Goal: Book appointment/travel/reservation

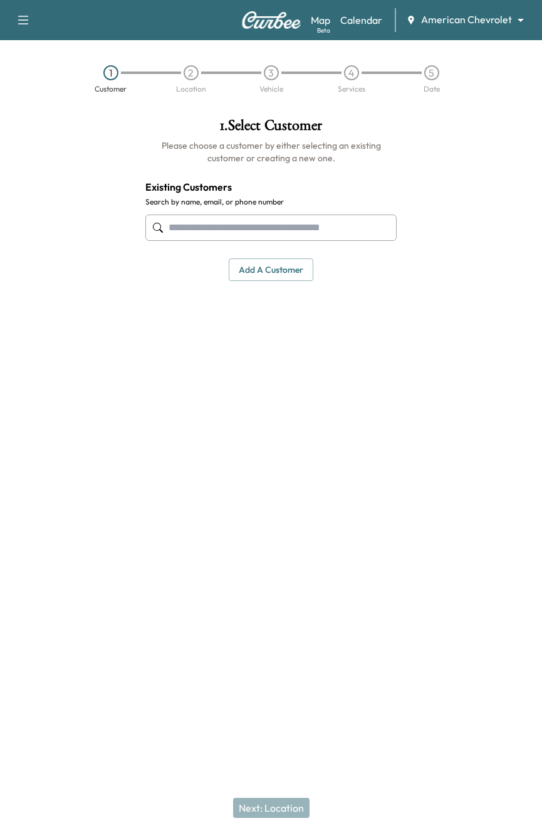
click at [172, 219] on input "text" at bounding box center [270, 227] width 251 height 26
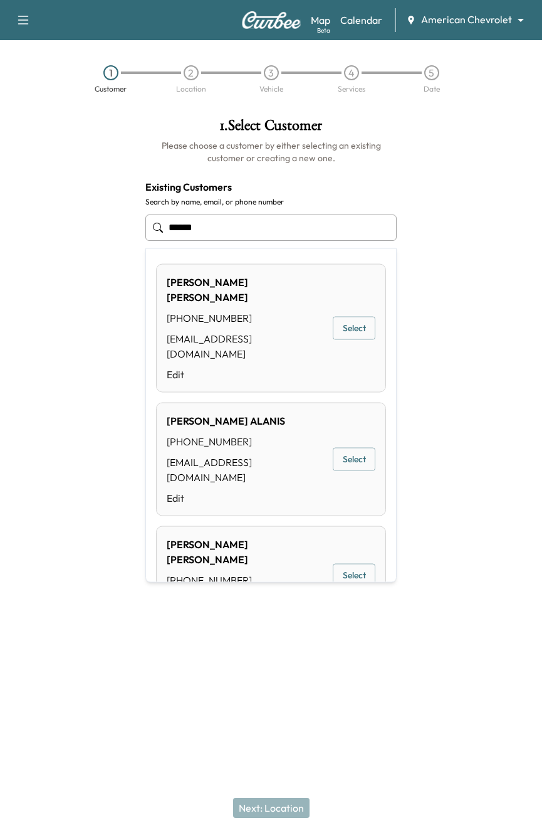
type input "******"
click at [458, 25] on body "**********" at bounding box center [271, 416] width 542 height 833
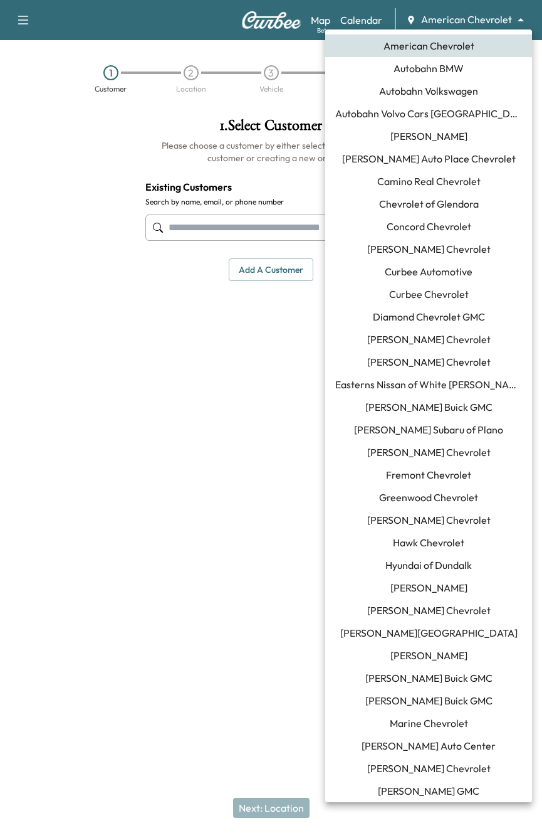
click at [441, 264] on span "Curbee Automotive" at bounding box center [429, 271] width 88 height 15
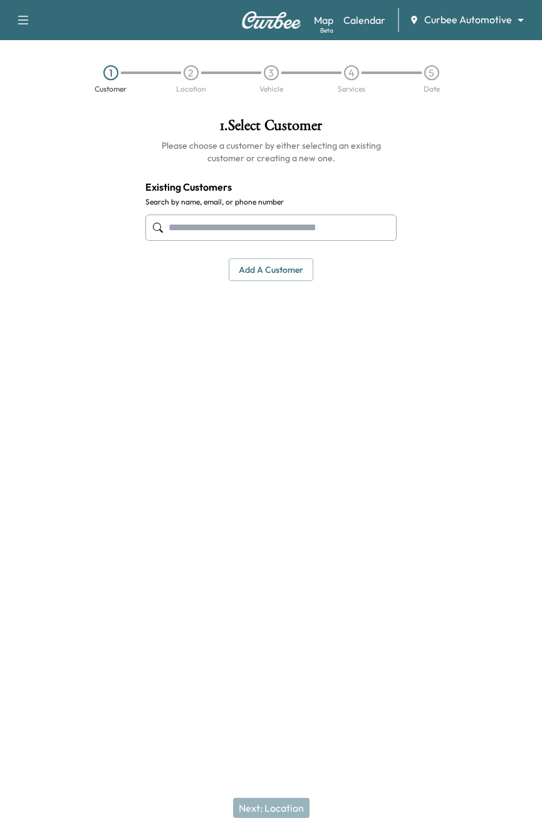
click at [279, 236] on input "text" at bounding box center [270, 227] width 251 height 26
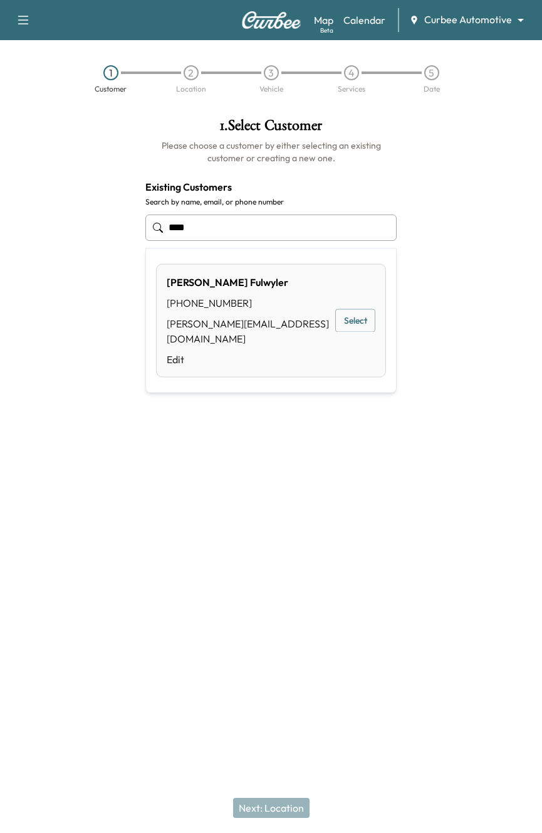
type input "****"
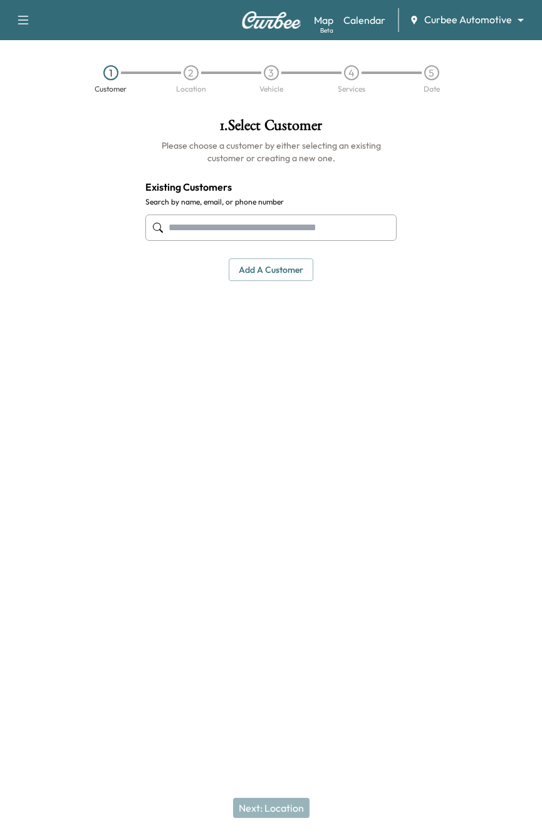
click at [422, 154] on div at bounding box center [474, 291] width 135 height 366
click at [259, 269] on button "Add a customer" at bounding box center [271, 269] width 85 height 23
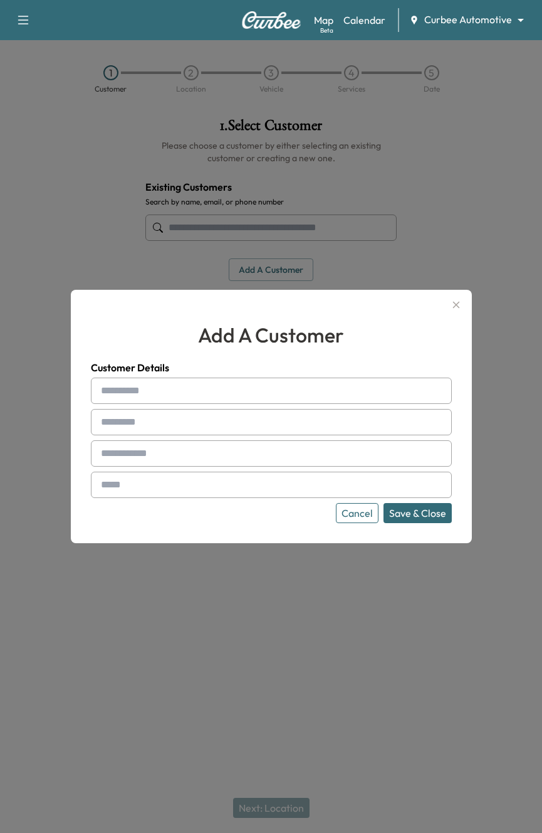
click at [234, 386] on input "text" at bounding box center [271, 391] width 361 height 26
type input "******"
type input "**********"
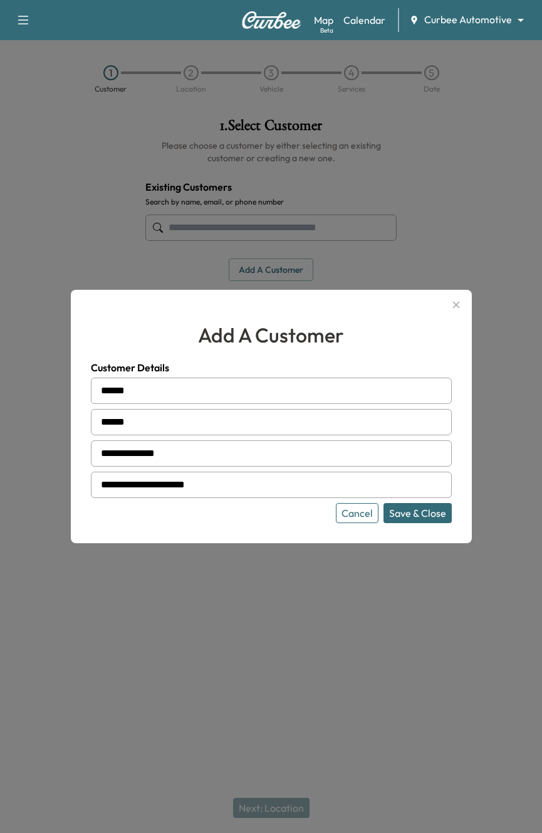
click at [384, 503] on button "Save & Close" at bounding box center [418, 513] width 68 height 20
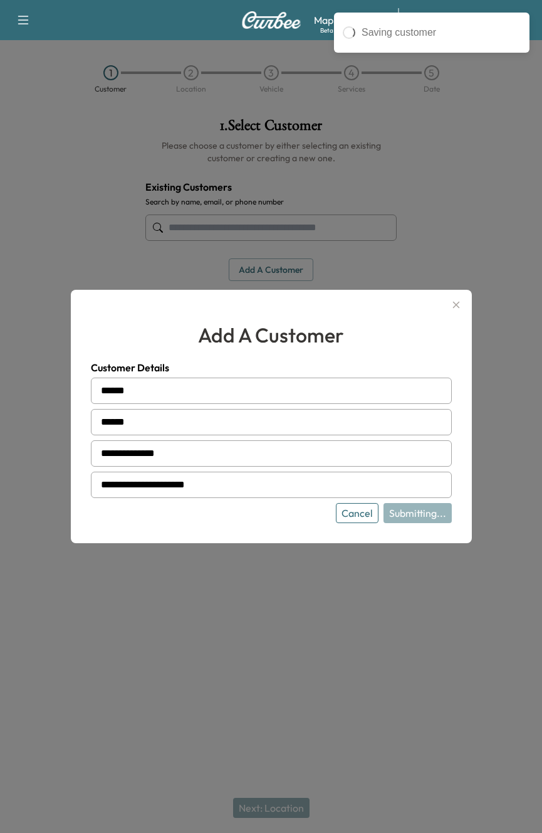
type input "**********"
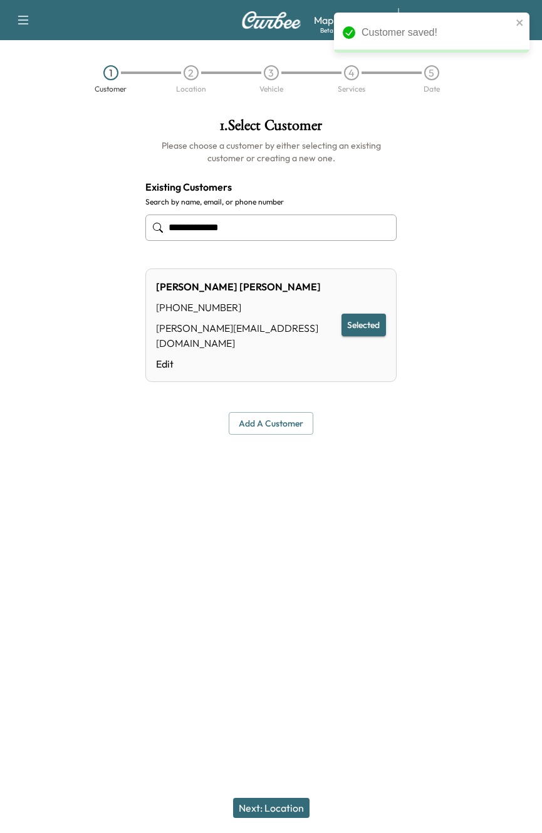
click at [276, 806] on button "Next: Location" at bounding box center [271, 808] width 77 height 20
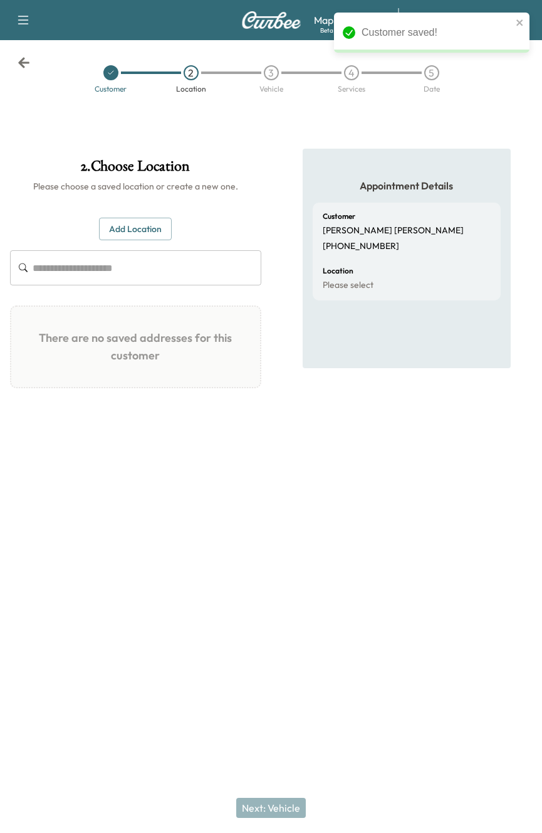
click at [143, 221] on button "Add Location" at bounding box center [135, 229] width 73 height 23
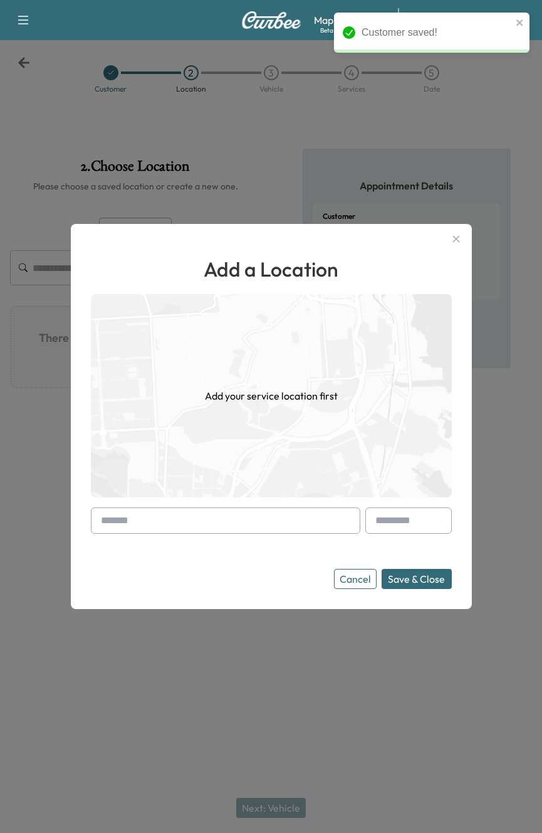
click at [257, 499] on div "Add a Location Add your service location first Cancel Save & Close" at bounding box center [271, 421] width 361 height 335
click at [253, 510] on input "text" at bounding box center [226, 520] width 270 height 26
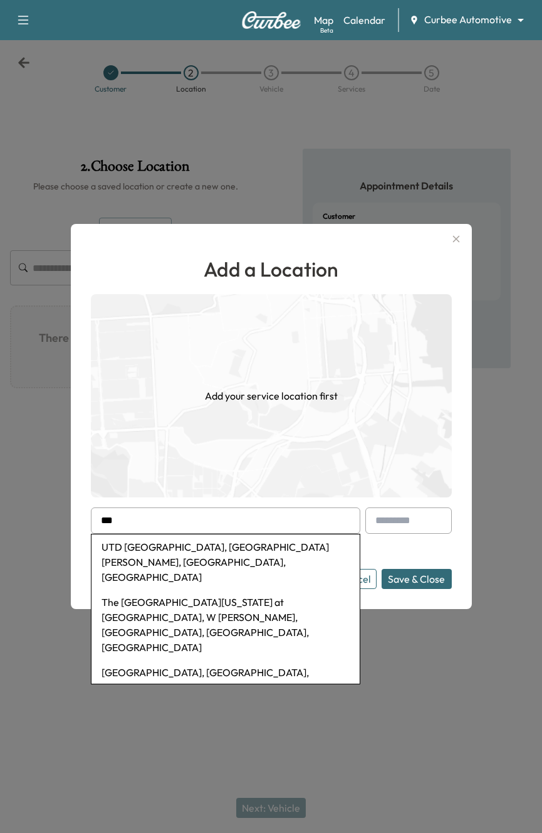
click at [264, 551] on li "UTD Activity Center, West Campbell Road, Richardson, TX, USA" at bounding box center [226, 561] width 268 height 55
type input "**********"
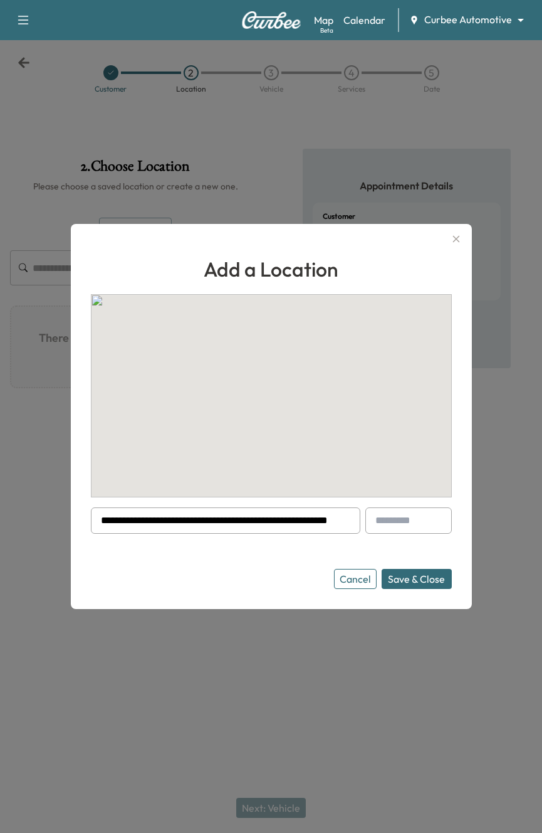
click at [413, 581] on button "Save & Close" at bounding box center [417, 579] width 70 height 20
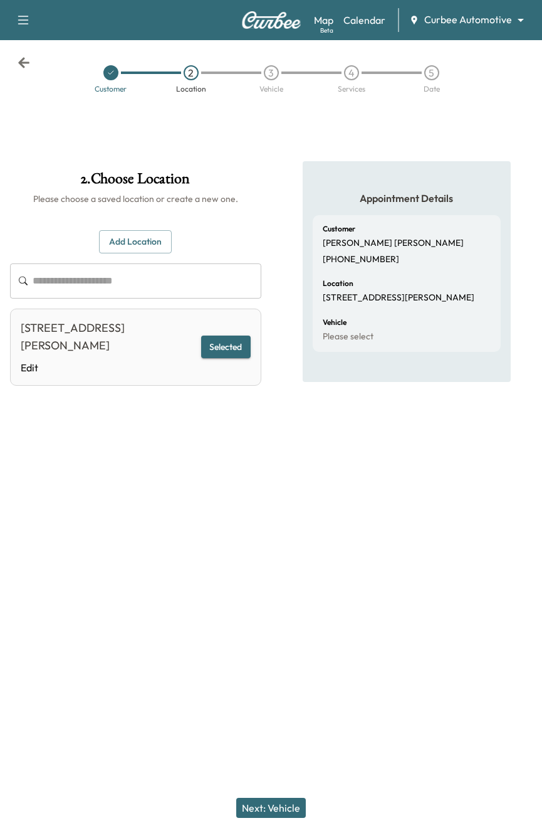
click at [289, 805] on button "Next: Vehicle" at bounding box center [271, 808] width 70 height 20
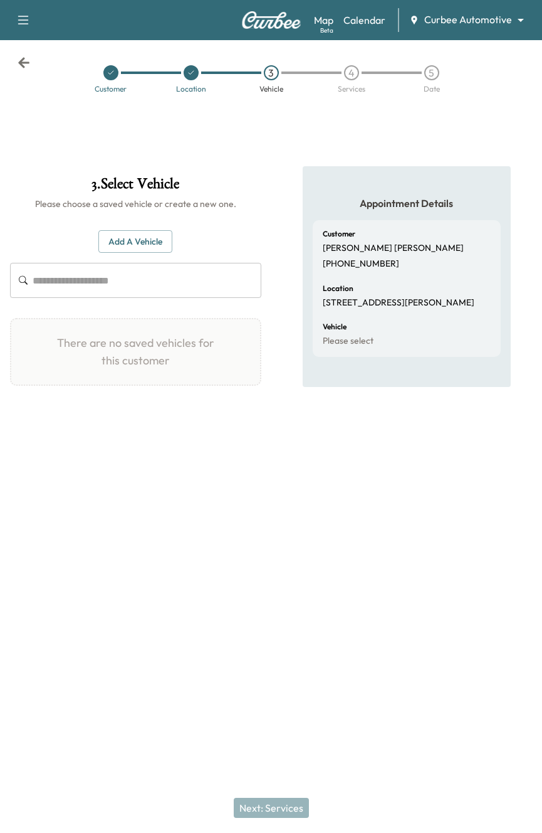
click at [133, 219] on div "Add a Vehicle ​ There are no saved vehicles for this customer Add a Vehicle Veh…" at bounding box center [135, 308] width 251 height 196
click at [133, 236] on button "Add a Vehicle" at bounding box center [135, 241] width 74 height 23
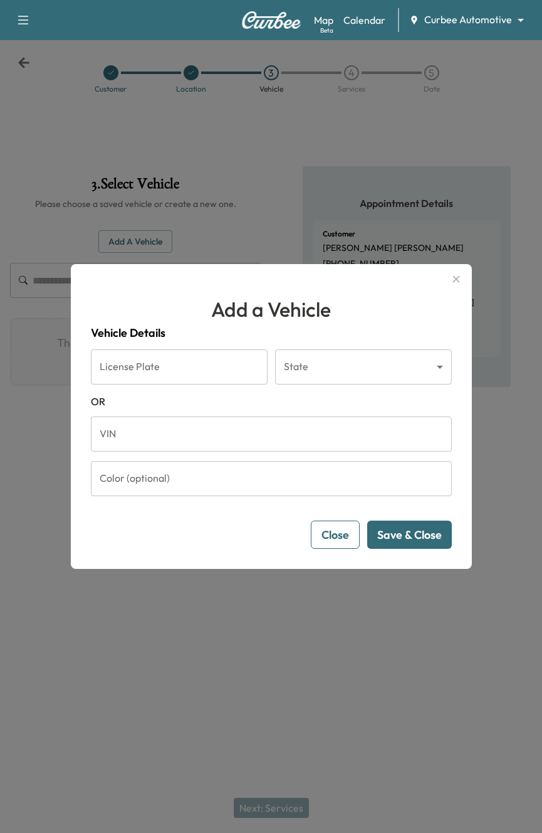
click at [201, 455] on form "License Plate License Plate State ​ State OR VIN VIN Color (optional) Color (op…" at bounding box center [271, 448] width 361 height 199
click at [238, 442] on input "VIN" at bounding box center [271, 433] width 361 height 35
paste input "**********"
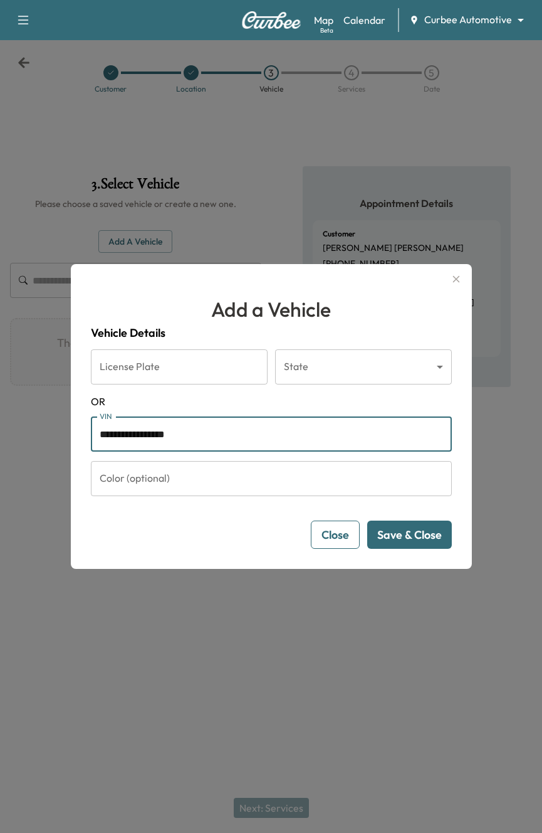
type input "**********"
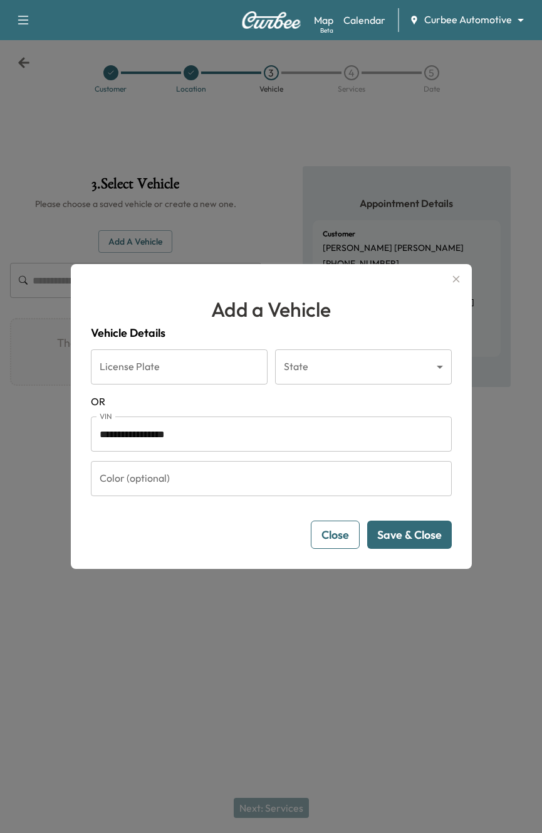
click at [426, 537] on button "Save & Close" at bounding box center [409, 535] width 85 height 28
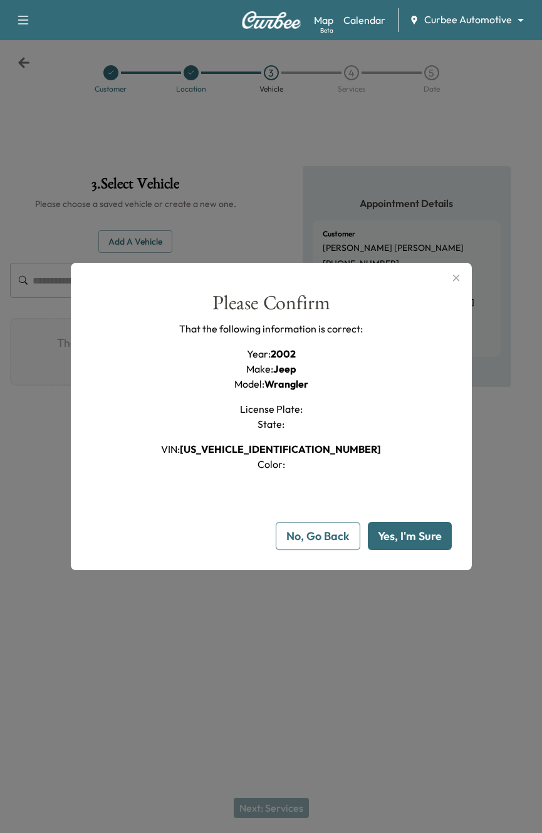
click at [415, 531] on button "Yes, I'm Sure" at bounding box center [410, 536] width 84 height 28
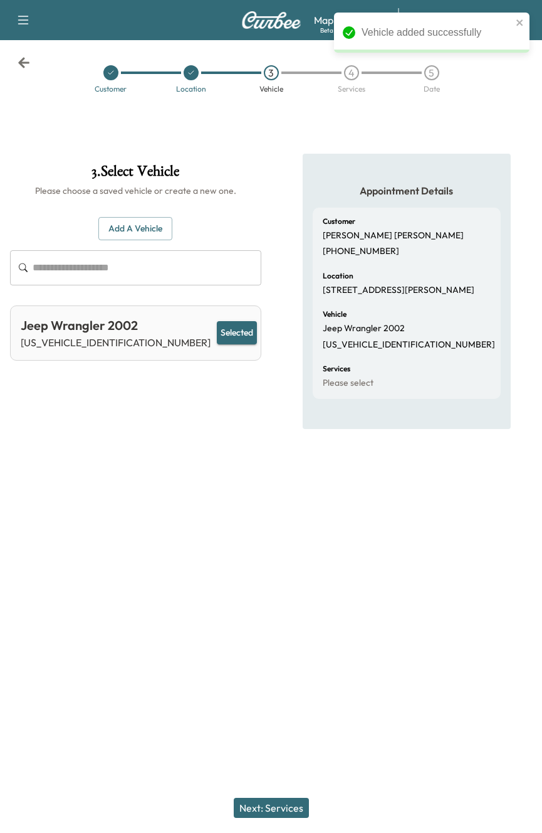
click at [283, 805] on button "Next: Services" at bounding box center [271, 808] width 75 height 20
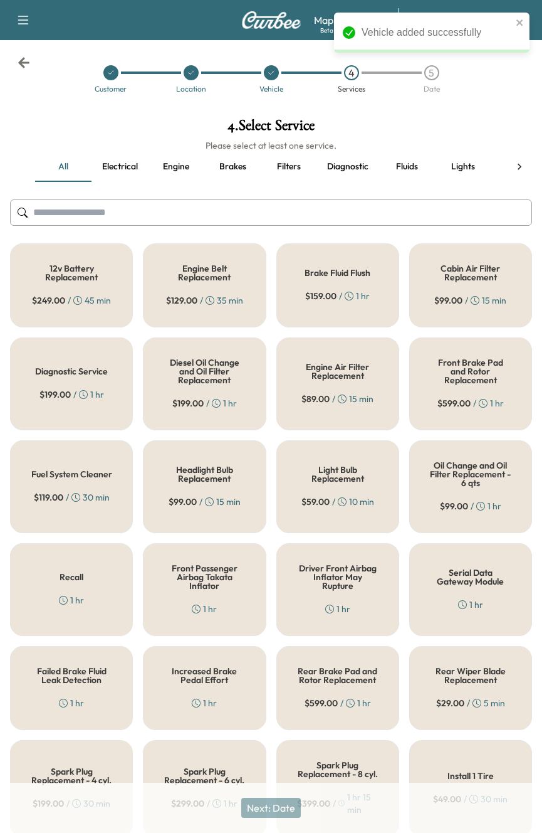
click at [223, 261] on div "Engine Belt Replacement $ 129.00 / 35 min" at bounding box center [204, 285] width 123 height 84
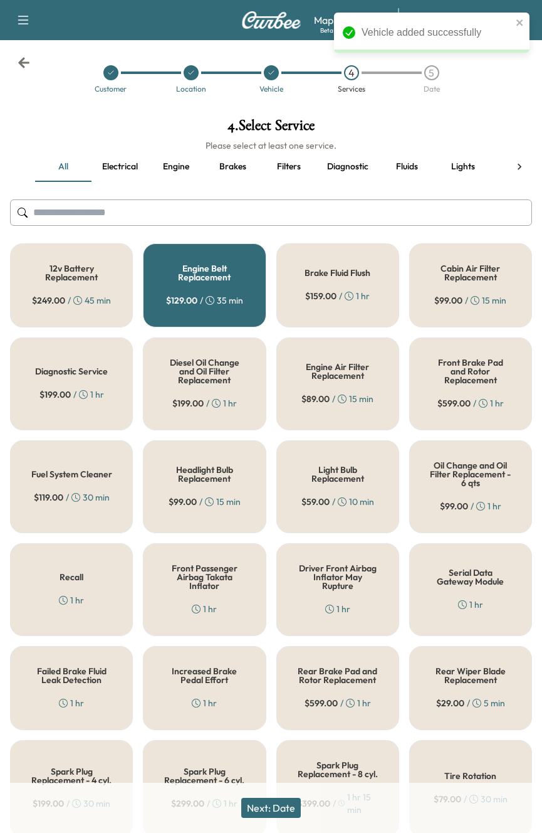
click at [268, 807] on button "Next: Date" at bounding box center [271, 808] width 60 height 20
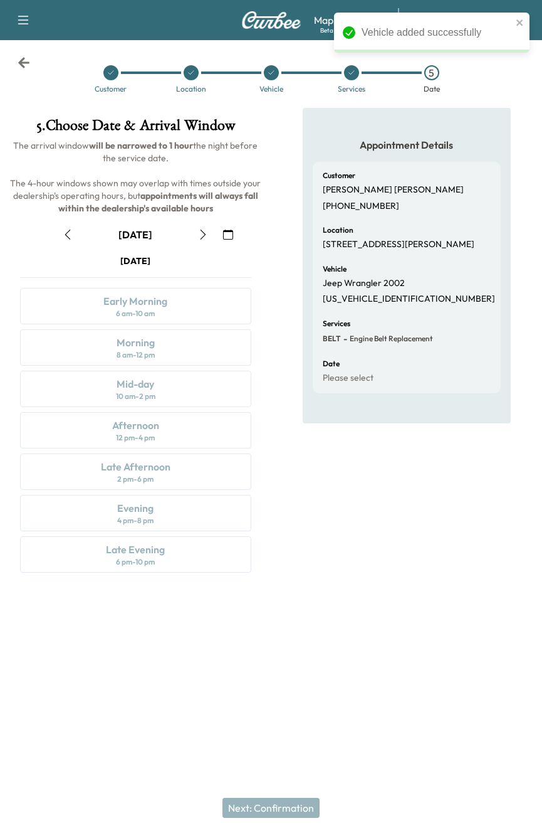
click at [208, 236] on button "button" at bounding box center [203, 235] width 21 height 20
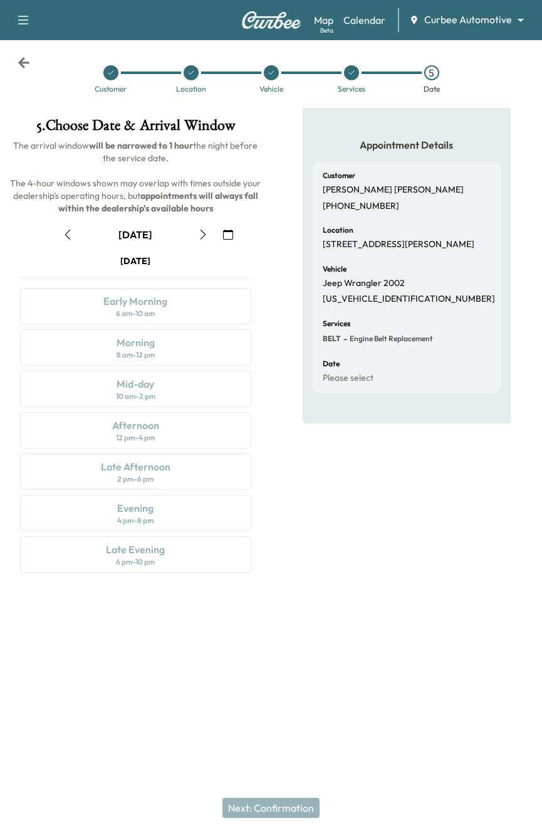
click at [199, 240] on button "button" at bounding box center [203, 235] width 21 height 20
click at [231, 237] on icon "button" at bounding box center [228, 235] width 10 height 10
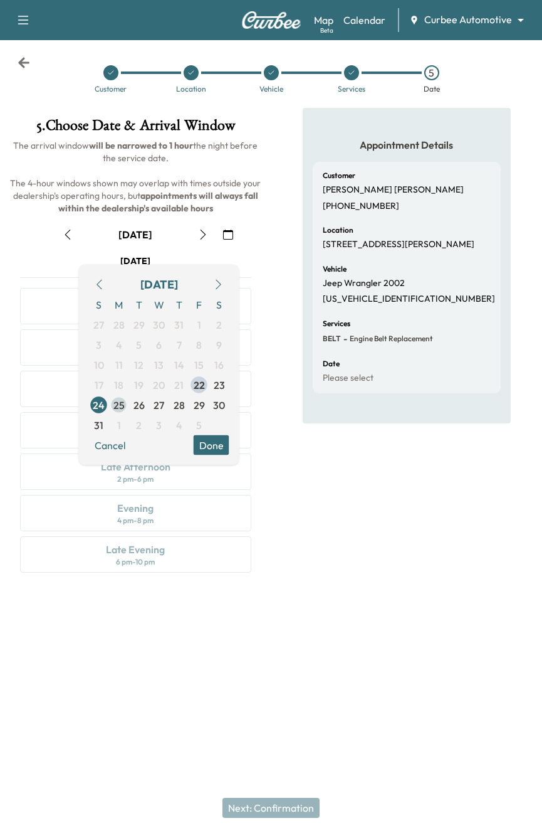
click at [117, 403] on span "25" at bounding box center [119, 405] width 11 height 15
click at [210, 443] on button "Done" at bounding box center [212, 445] width 36 height 20
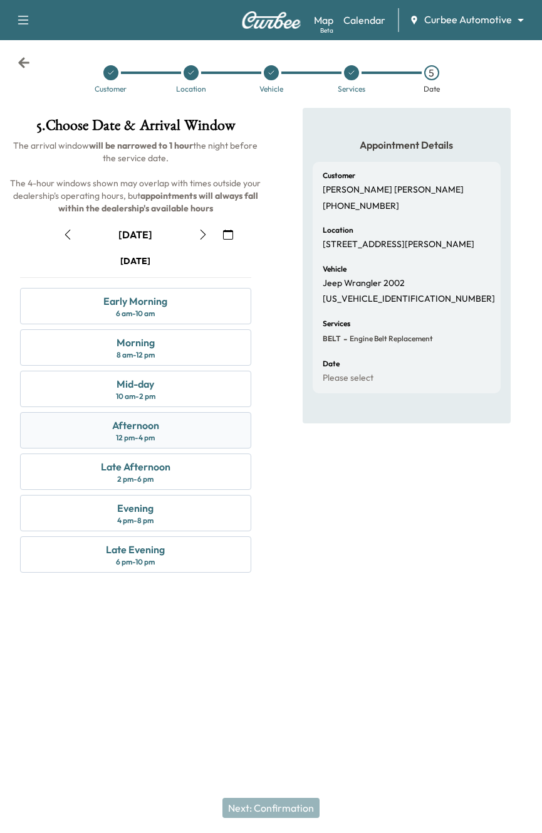
click at [197, 440] on div "Afternoon 12 pm - 4 pm" at bounding box center [135, 430] width 231 height 36
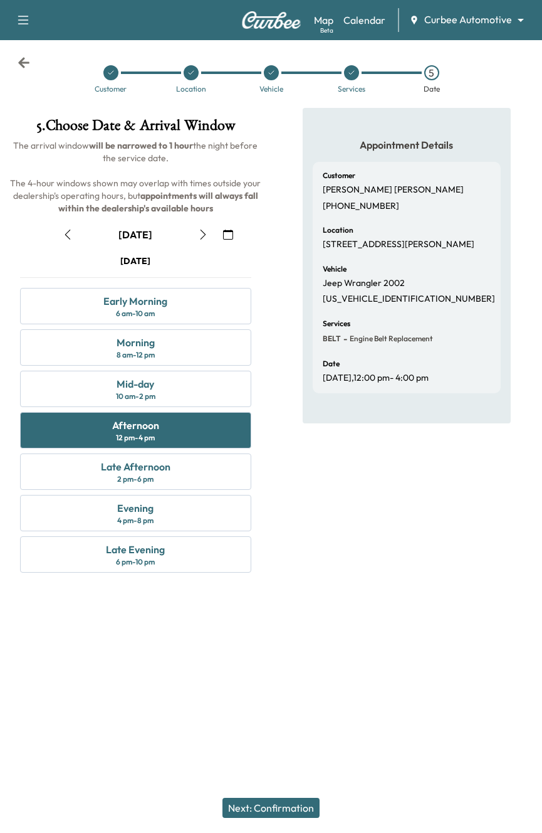
click at [254, 811] on button "Next: Confirmation" at bounding box center [271, 808] width 97 height 20
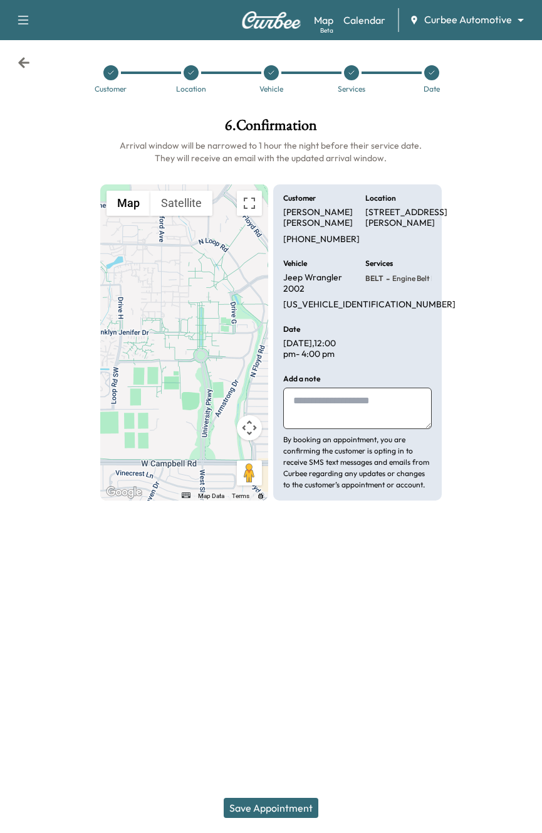
click at [254, 811] on button "Save Appointment" at bounding box center [271, 808] width 95 height 20
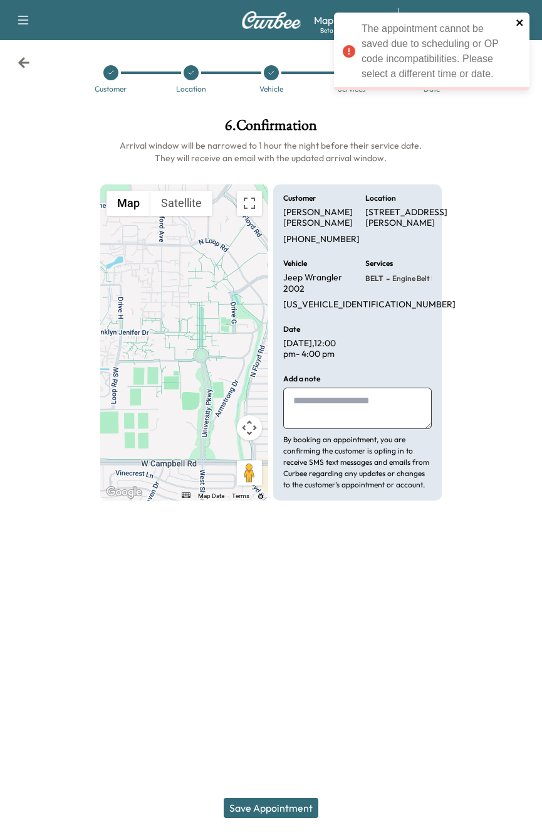
click at [519, 24] on icon "close" at bounding box center [520, 22] width 6 height 6
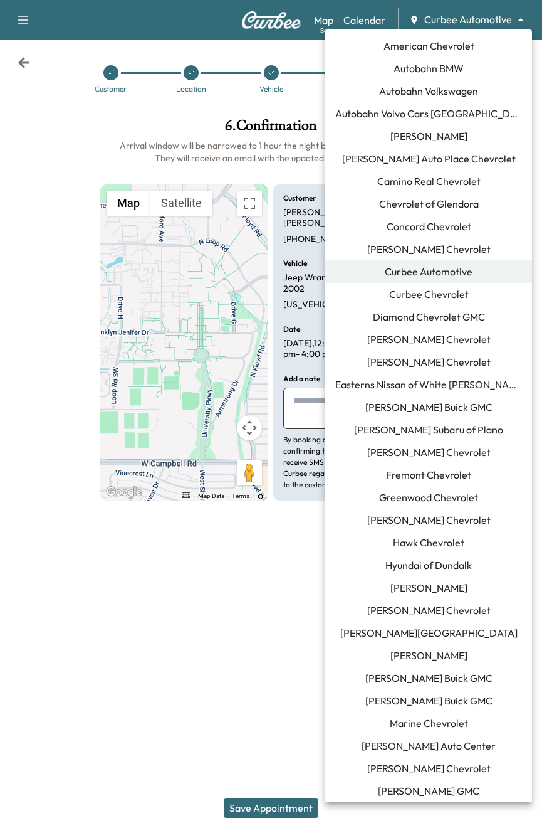
click at [490, 21] on body "Book New Appointment Support Log Out Map Beta Calendar Curbee Automotive ******…" at bounding box center [271, 416] width 542 height 833
click at [452, 292] on span "Curbee Chevrolet" at bounding box center [429, 294] width 80 height 15
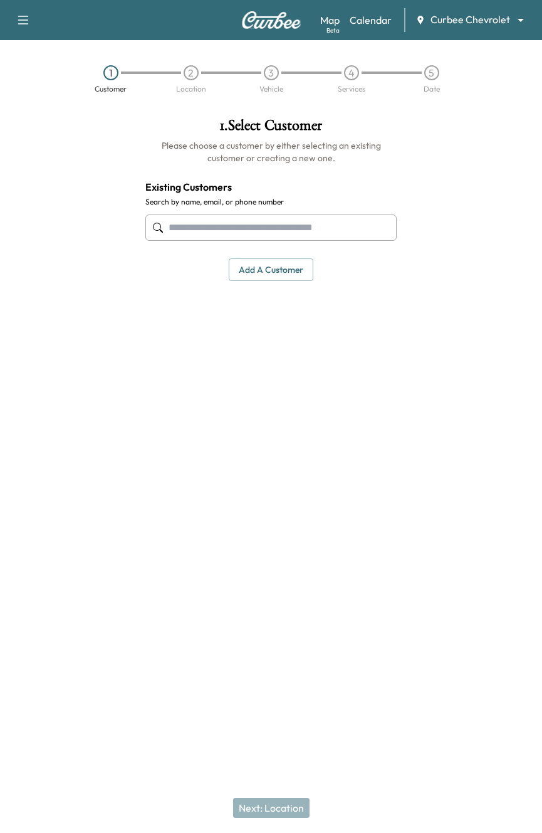
click at [271, 231] on input "text" at bounding box center [270, 227] width 251 height 26
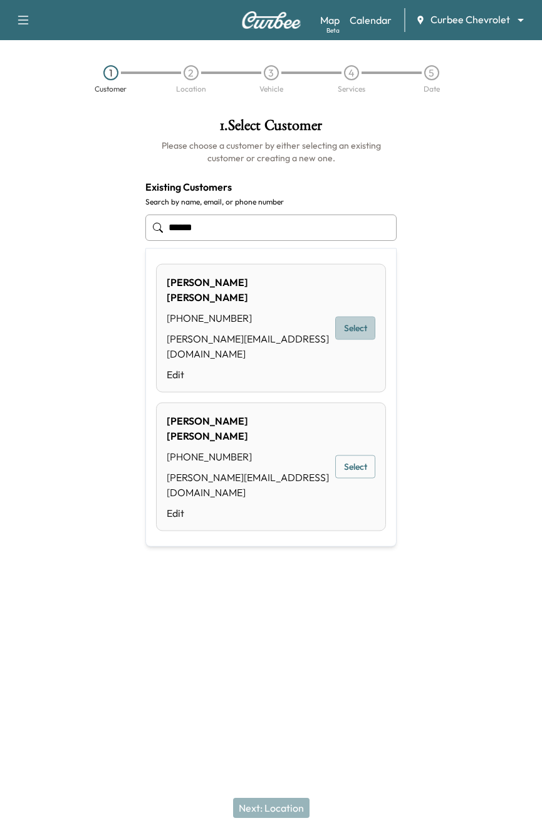
click at [355, 317] on button "Select" at bounding box center [356, 328] width 40 height 23
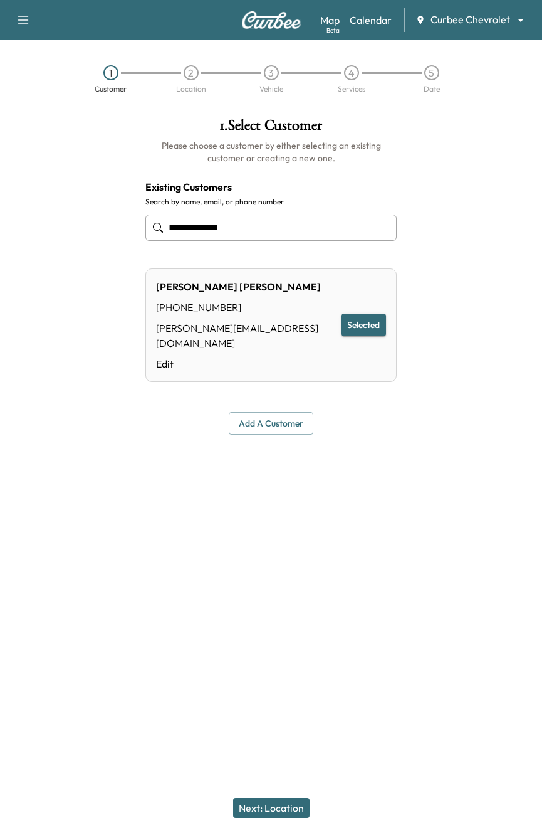
type input "**********"
click at [283, 806] on button "Next: Location" at bounding box center [271, 808] width 77 height 20
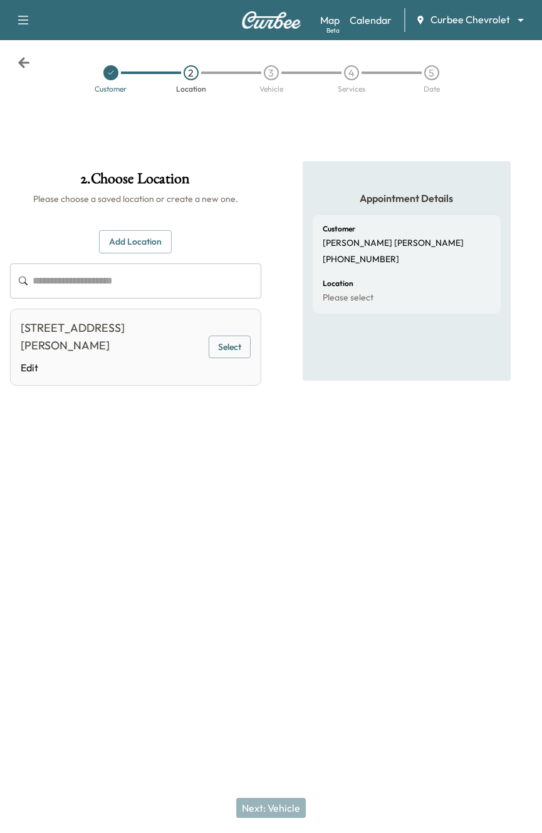
click at [233, 355] on button "Select" at bounding box center [230, 347] width 42 height 23
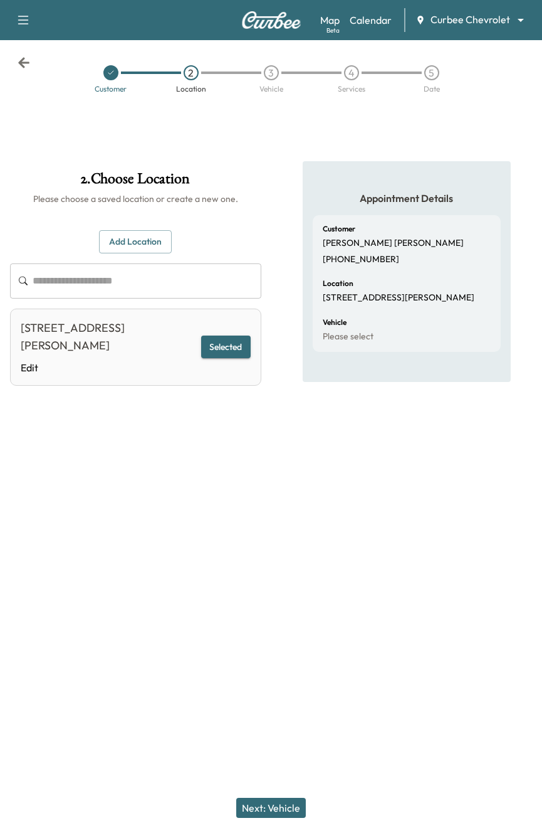
click at [265, 810] on button "Next: Vehicle" at bounding box center [271, 808] width 70 height 20
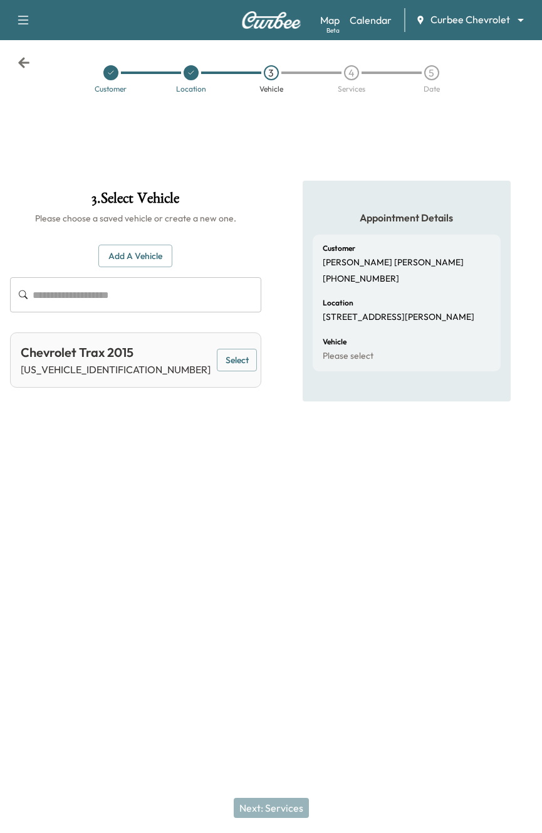
click at [226, 357] on button "Select" at bounding box center [237, 360] width 40 height 23
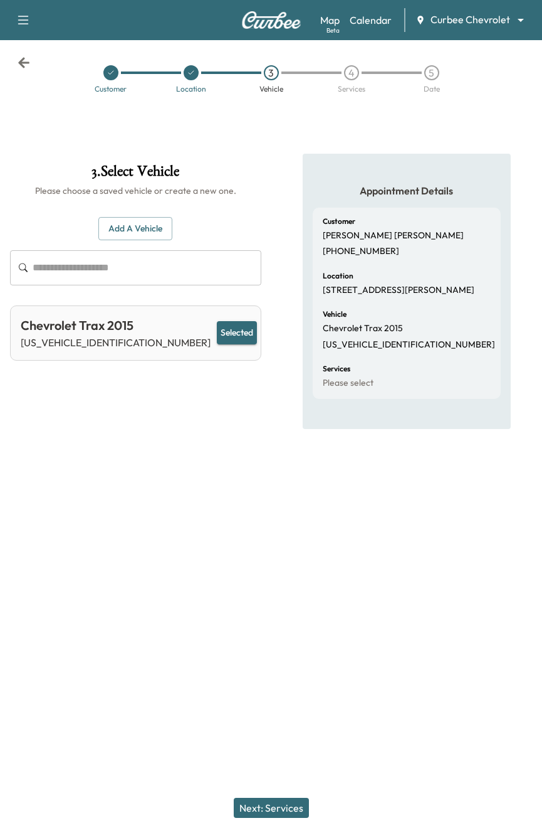
click at [255, 809] on button "Next: Services" at bounding box center [271, 808] width 75 height 20
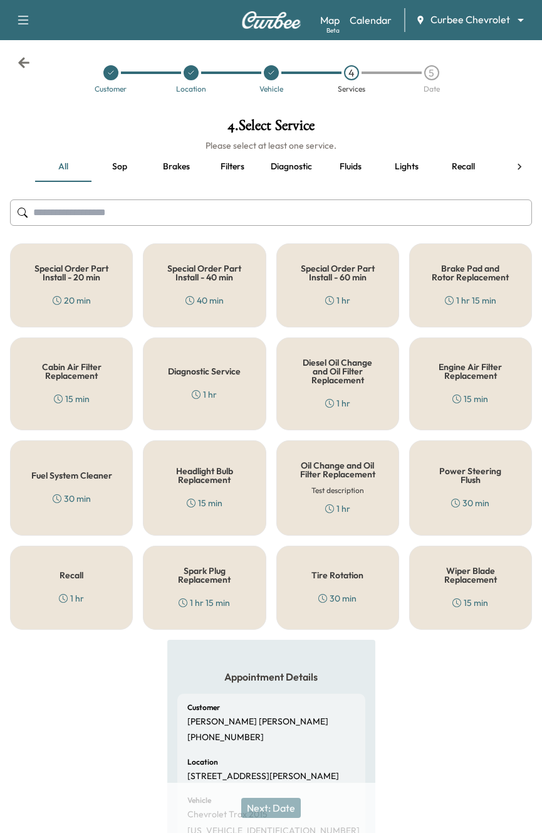
click at [230, 309] on div "Special Order Part Install - 40 min 40 min" at bounding box center [204, 285] width 123 height 84
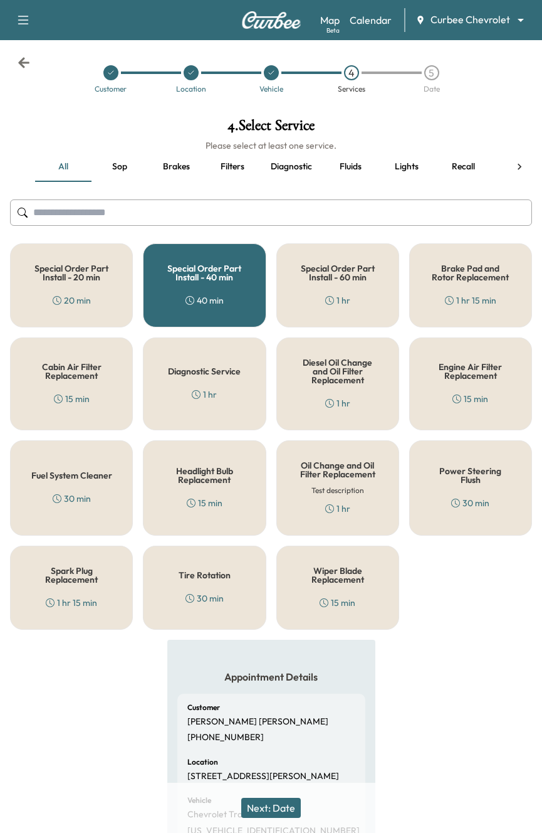
click at [270, 806] on button "Next: Date" at bounding box center [271, 808] width 60 height 20
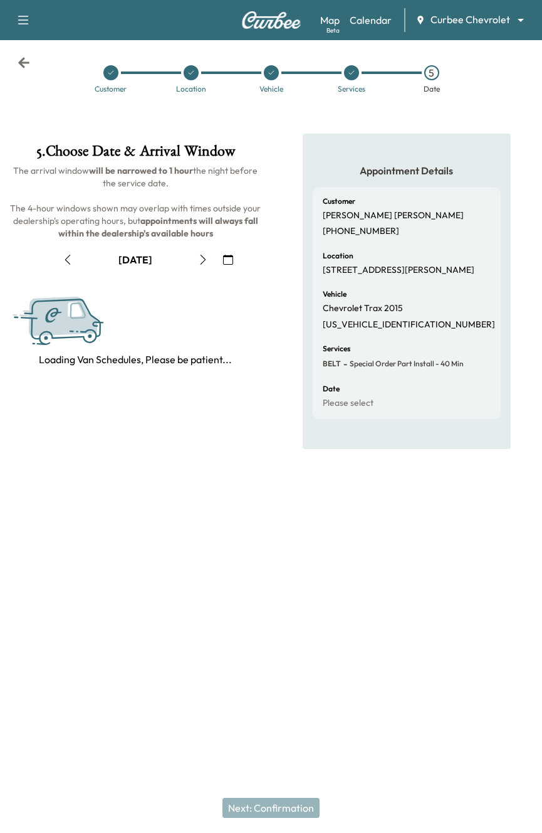
click at [230, 258] on icon "button" at bounding box center [228, 260] width 10 height 10
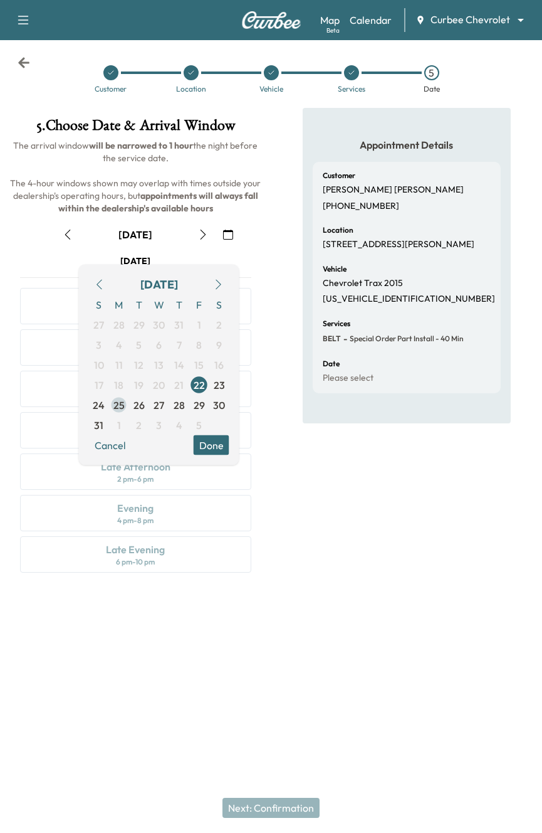
click at [110, 399] on span "25" at bounding box center [119, 405] width 20 height 20
click at [222, 445] on button "Done" at bounding box center [212, 445] width 36 height 20
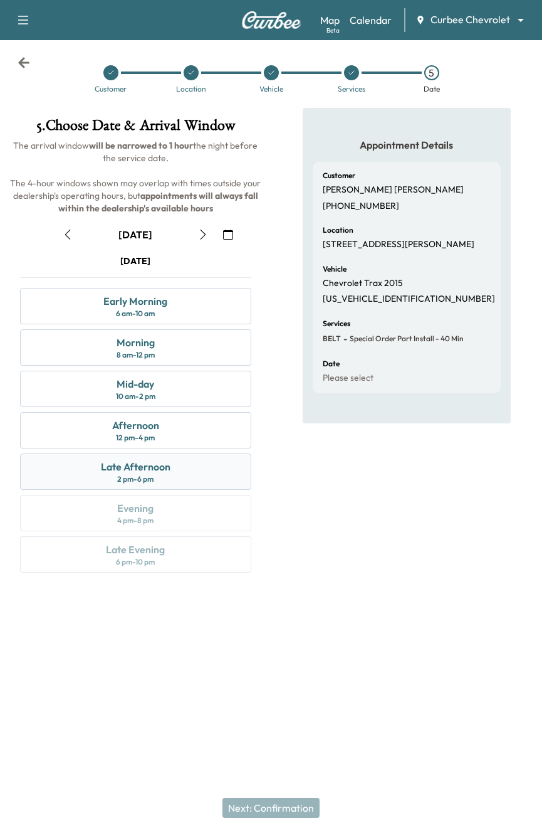
click at [204, 460] on div "Late Afternoon 2 pm - 6 pm" at bounding box center [135, 471] width 231 height 36
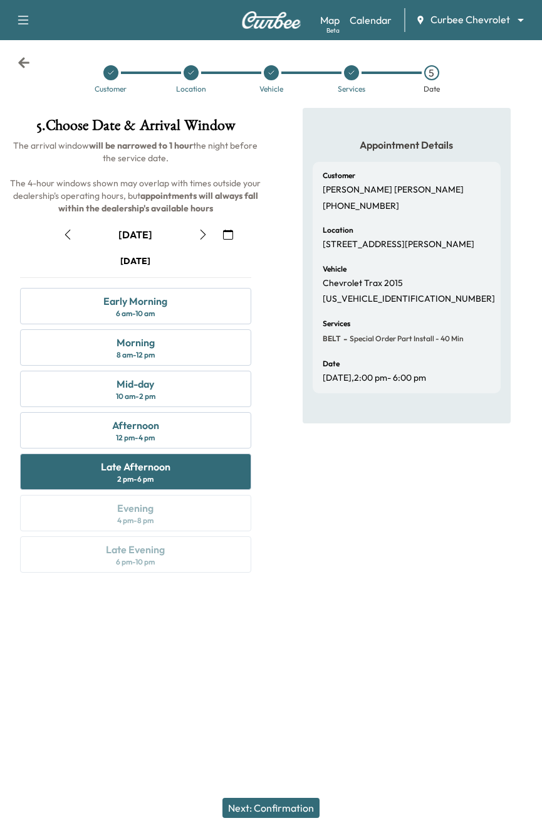
click at [283, 807] on button "Next: Confirmation" at bounding box center [271, 808] width 97 height 20
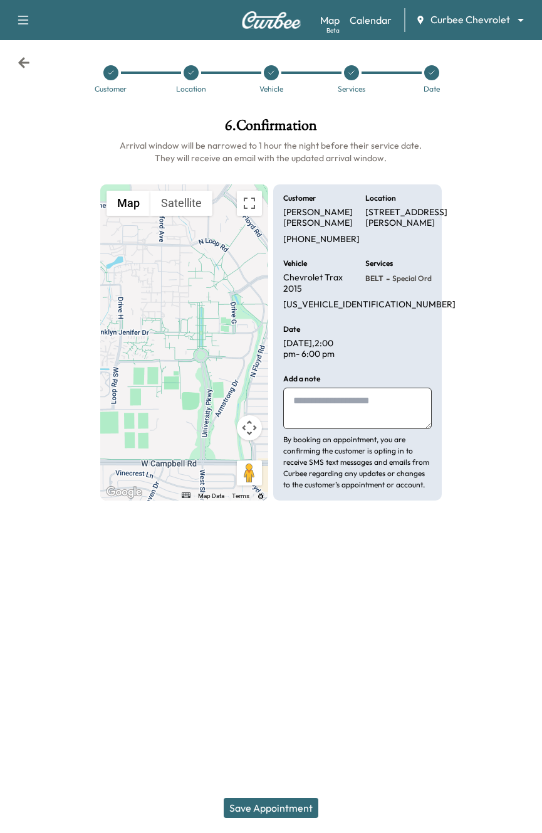
click at [278, 799] on button "Save Appointment" at bounding box center [271, 808] width 95 height 20
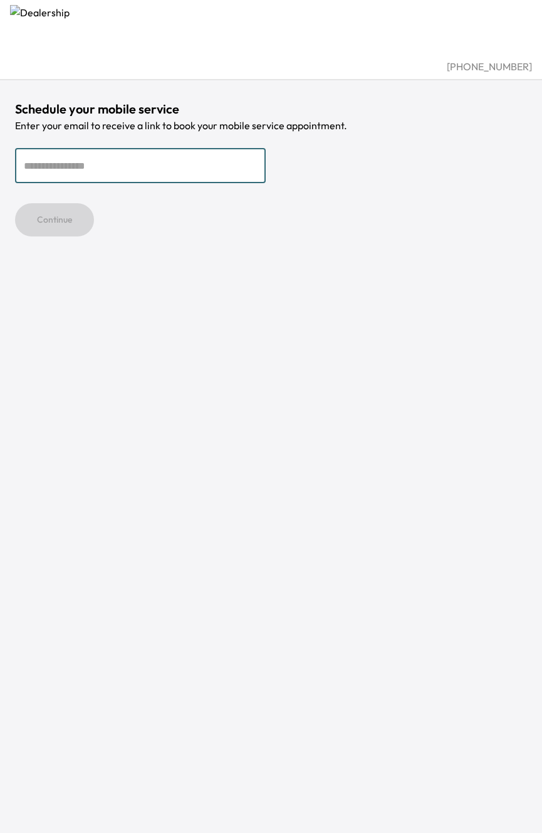
click at [178, 158] on input "email" at bounding box center [140, 165] width 251 height 35
type input "**********"
click at [15, 203] on button "Continue" at bounding box center [54, 219] width 79 height 33
